Goal: Task Accomplishment & Management: Complete application form

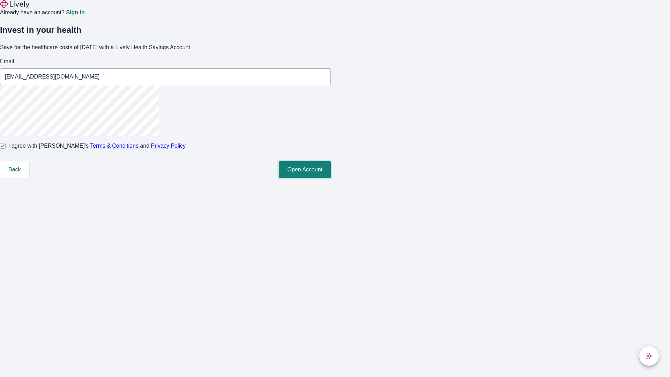
click at [331, 178] on button "Open Account" at bounding box center [305, 169] width 52 height 17
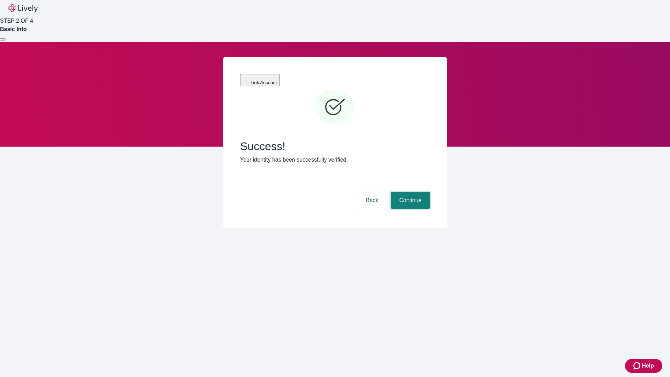
click at [410, 192] on button "Continue" at bounding box center [410, 200] width 39 height 17
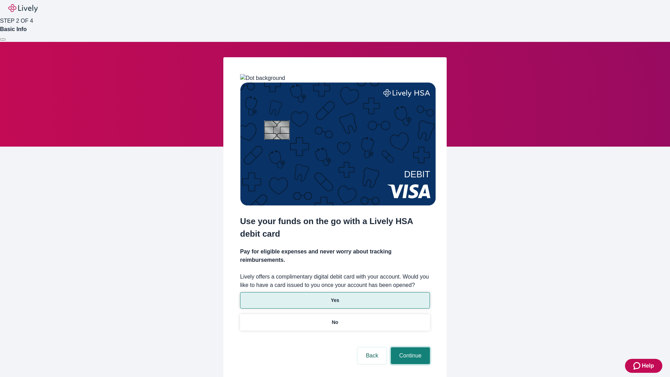
click at [410, 347] on button "Continue" at bounding box center [410, 355] width 39 height 17
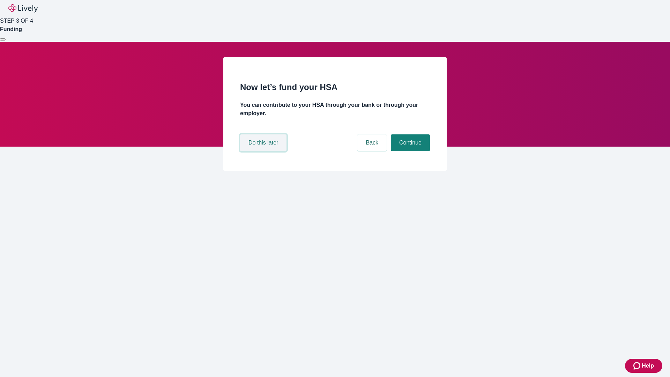
click at [264, 151] on button "Do this later" at bounding box center [263, 142] width 46 height 17
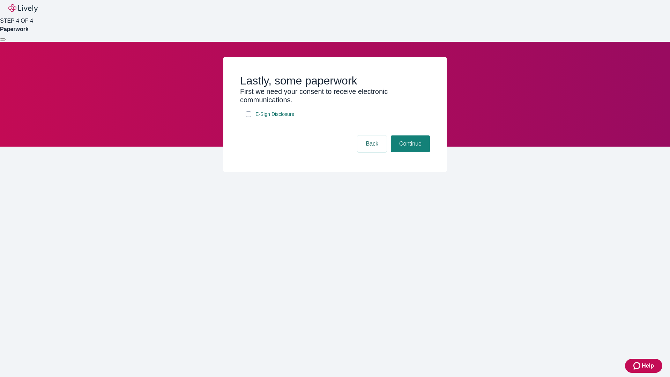
click at [249, 117] on input "E-Sign Disclosure" at bounding box center [249, 114] width 6 height 6
checkbox input "true"
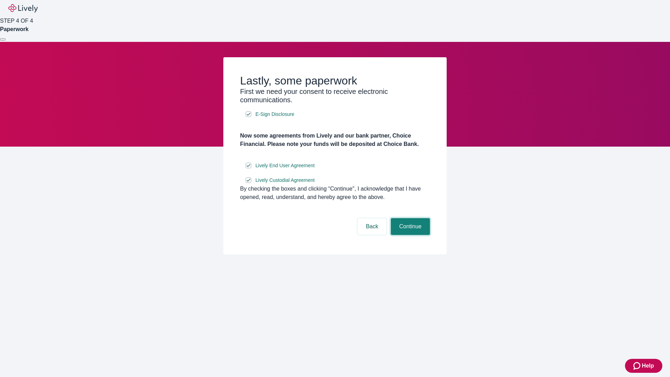
click at [410, 235] on button "Continue" at bounding box center [410, 226] width 39 height 17
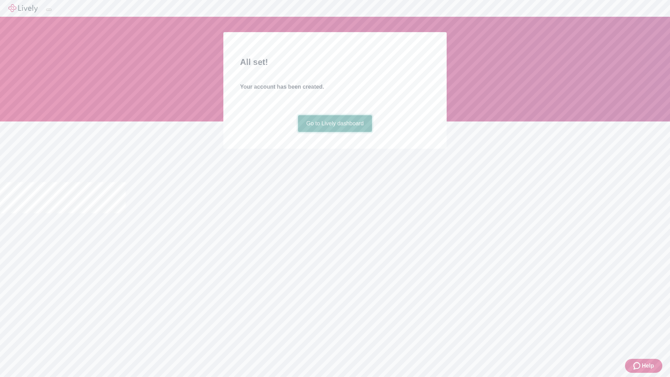
click at [335, 132] on link "Go to Lively dashboard" at bounding box center [335, 123] width 74 height 17
